Goal: Information Seeking & Learning: Find specific fact

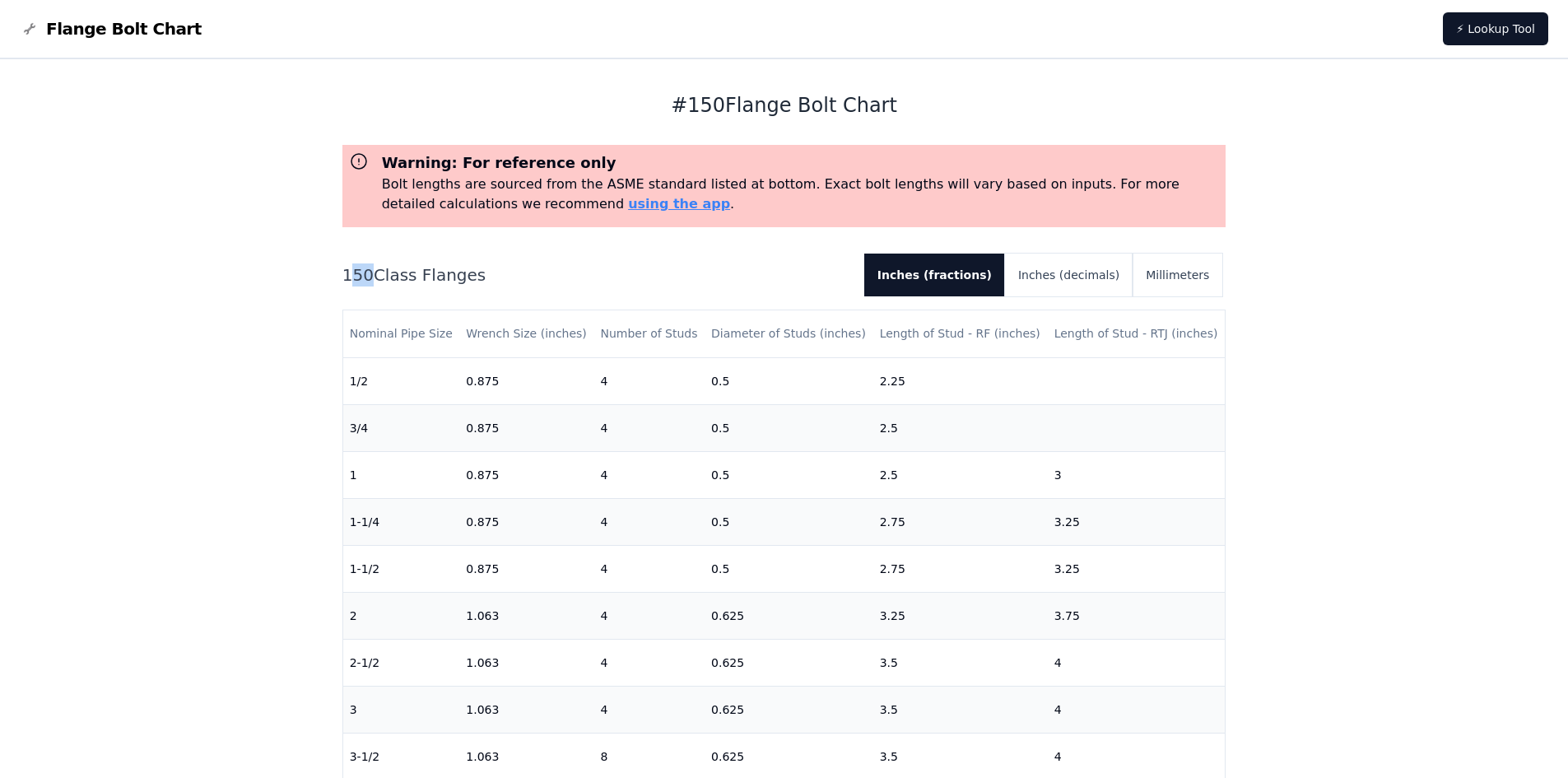
drag, startPoint x: 350, startPoint y: 274, endPoint x: 364, endPoint y: 274, distance: 14.0
click at [364, 274] on h2 "150 Class Flanges" at bounding box center [596, 275] width 508 height 23
click at [1172, 279] on button "Millimeters" at bounding box center [1177, 275] width 90 height 43
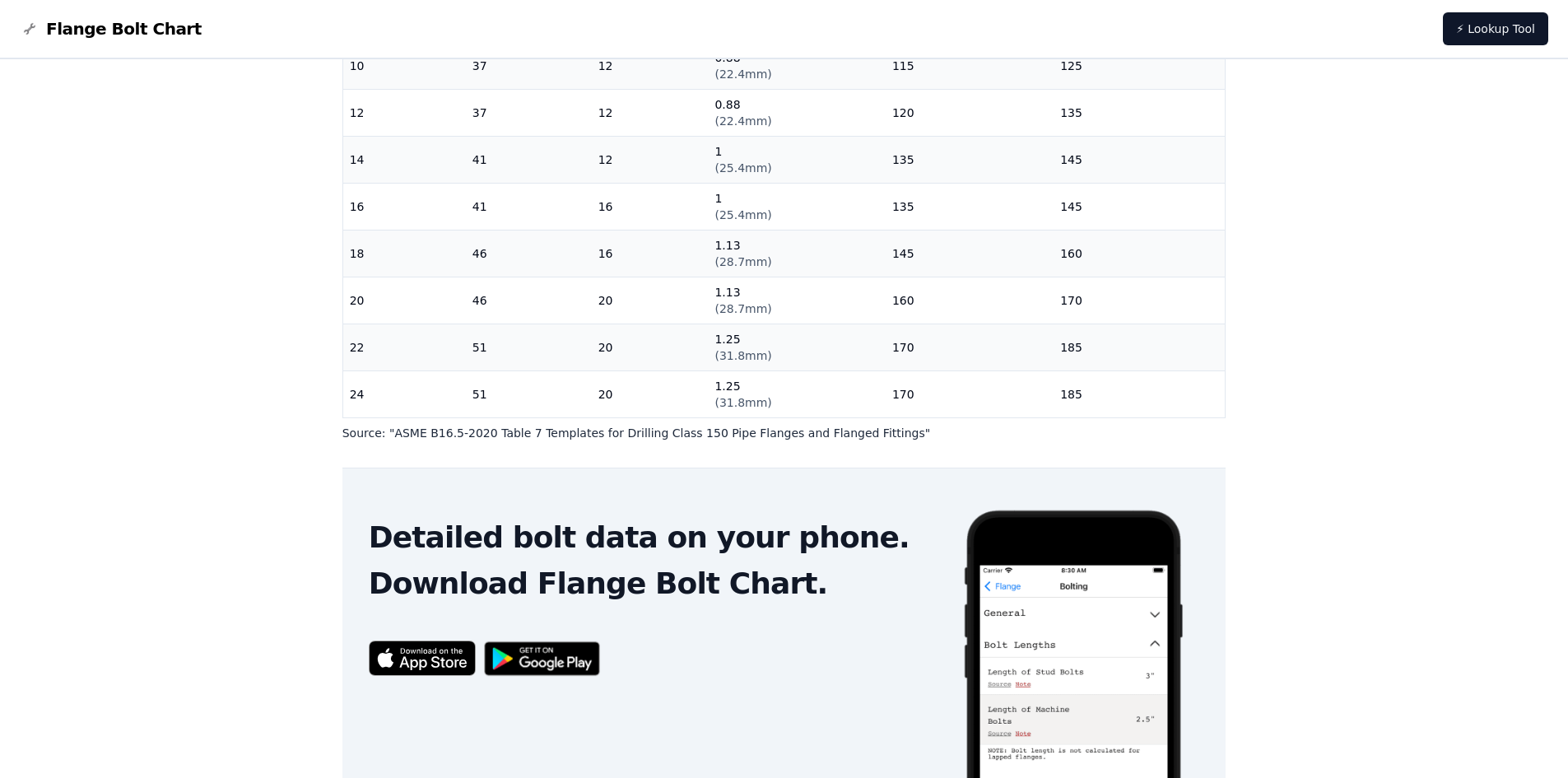
scroll to position [494, 0]
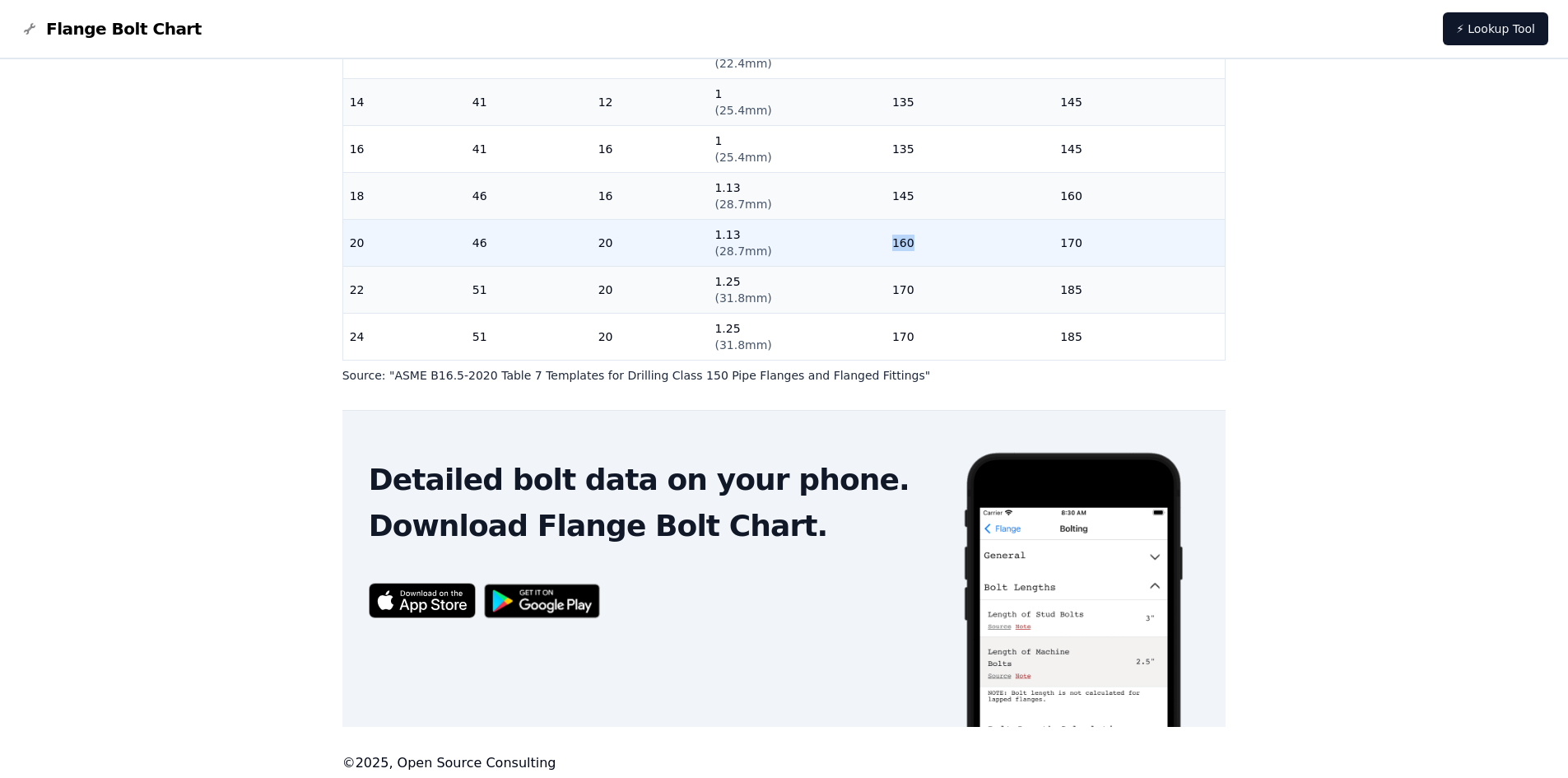
drag, startPoint x: 901, startPoint y: 232, endPoint x: 883, endPoint y: 232, distance: 18.0
click at [886, 232] on td "160" at bounding box center [970, 242] width 168 height 47
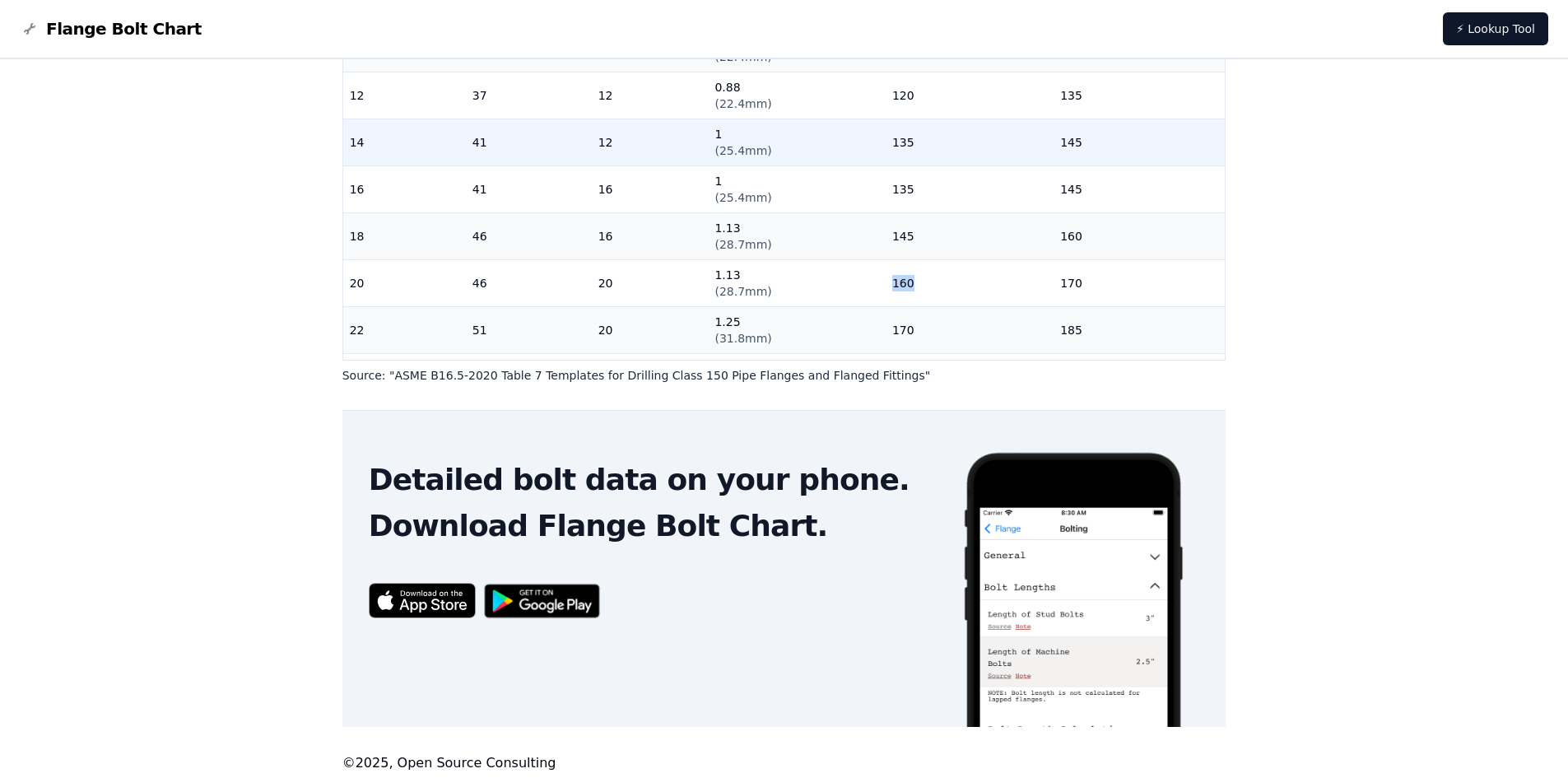
scroll to position [419, 0]
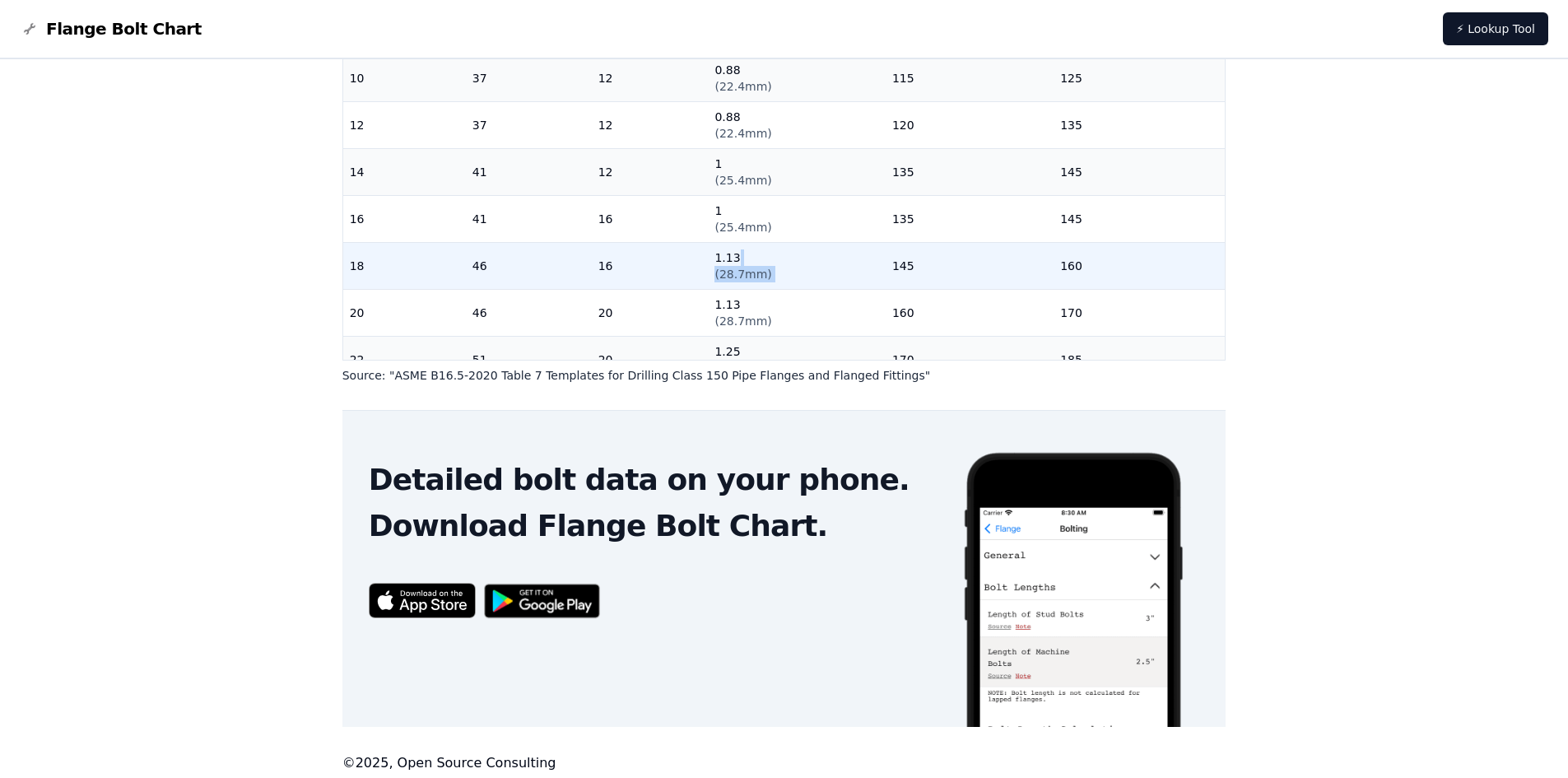
click at [877, 265] on tr "18 46 16 1.13 ( 28.7mm ) 145 160" at bounding box center [785, 265] width 883 height 47
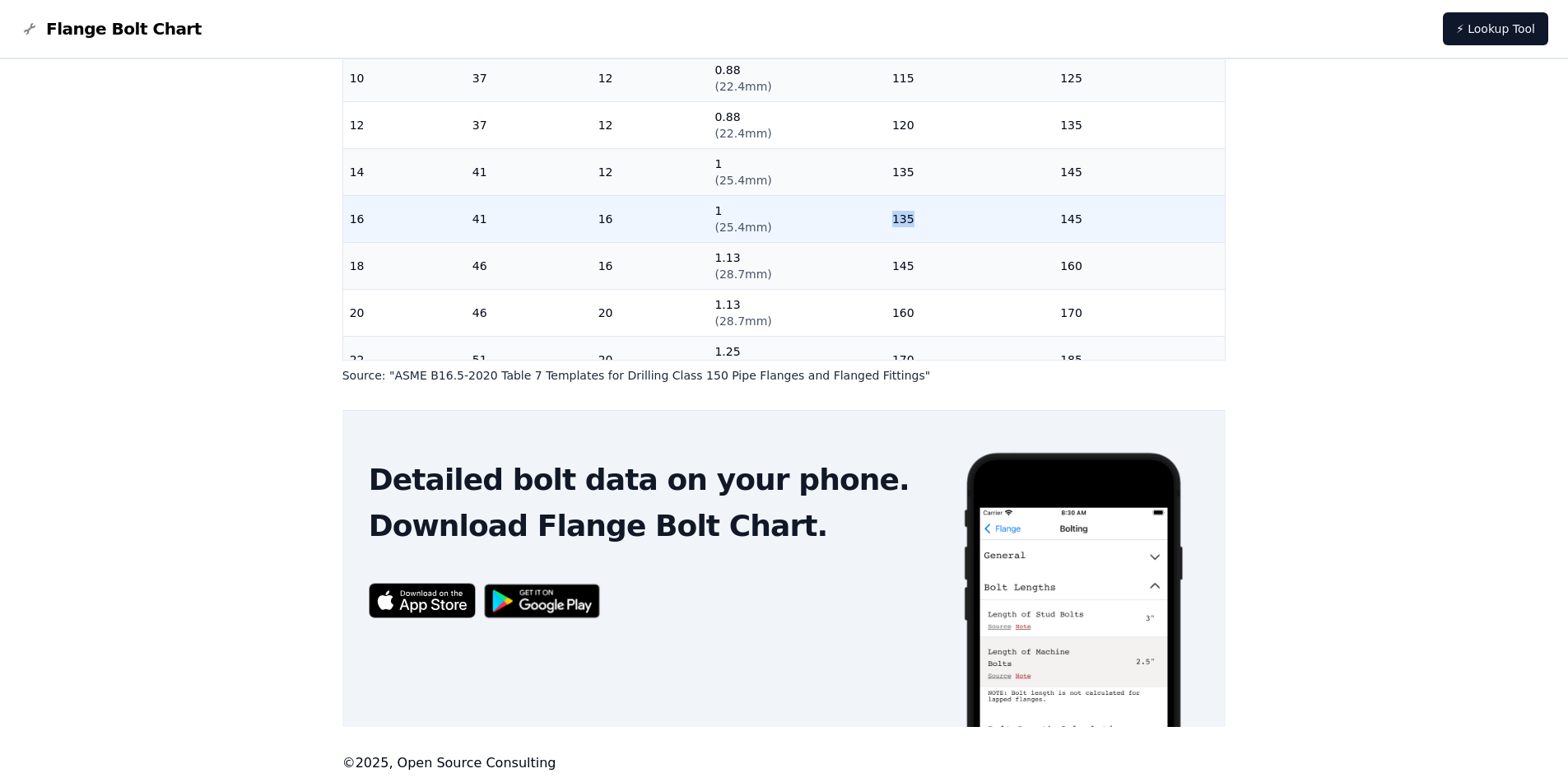
drag, startPoint x: 879, startPoint y: 220, endPoint x: 905, endPoint y: 222, distance: 26.1
click at [905, 222] on td "135" at bounding box center [970, 218] width 168 height 47
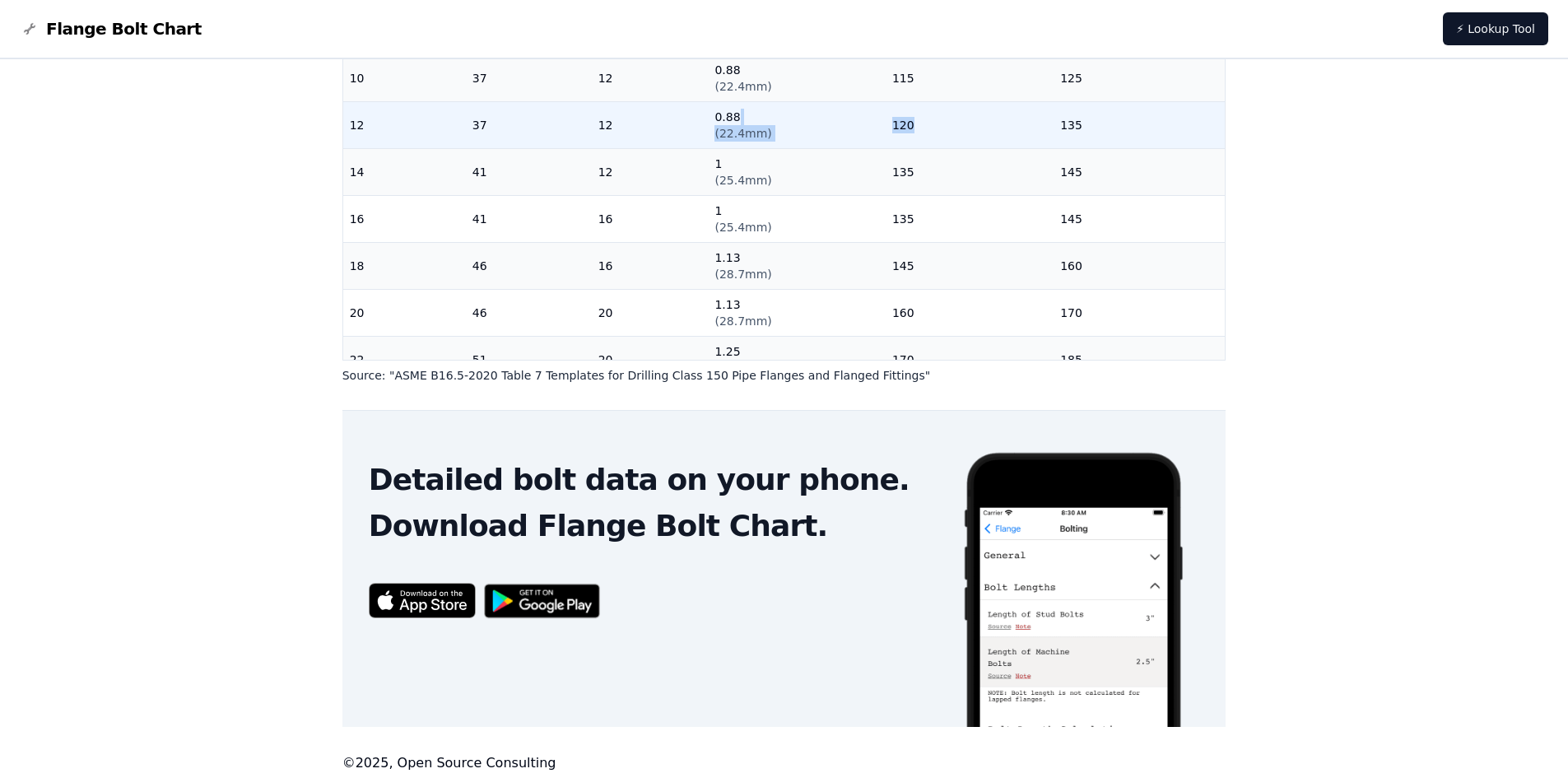
drag, startPoint x: 887, startPoint y: 122, endPoint x: 855, endPoint y: 122, distance: 32.0
click at [855, 122] on tr "12 37 12 0.88 ( 22.4mm ) 120 135" at bounding box center [785, 124] width 883 height 47
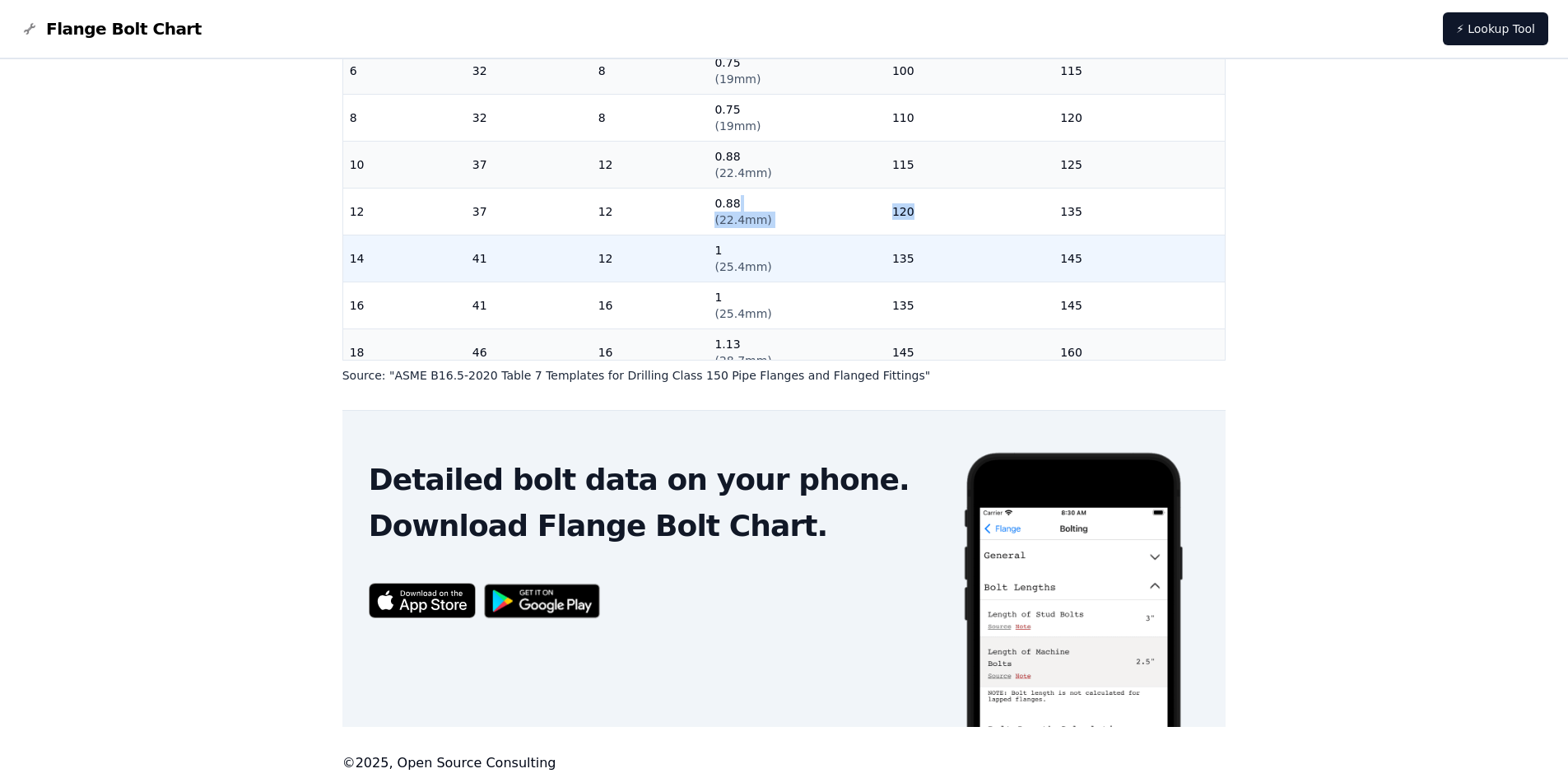
scroll to position [255, 0]
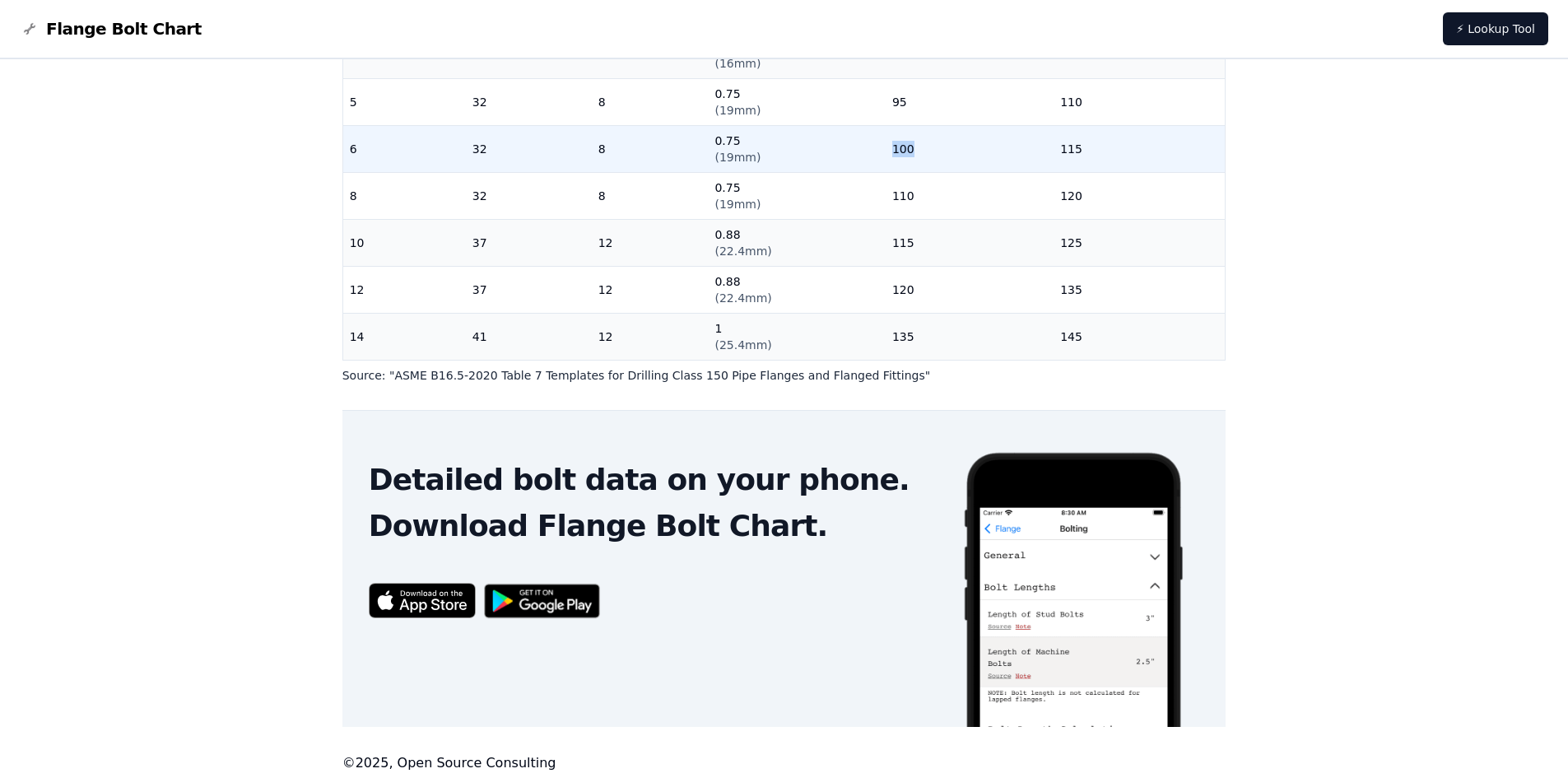
drag, startPoint x: 911, startPoint y: 147, endPoint x: 906, endPoint y: 169, distance: 22.6
click at [917, 147] on td "100" at bounding box center [970, 148] width 168 height 47
